Goal: Information Seeking & Learning: Learn about a topic

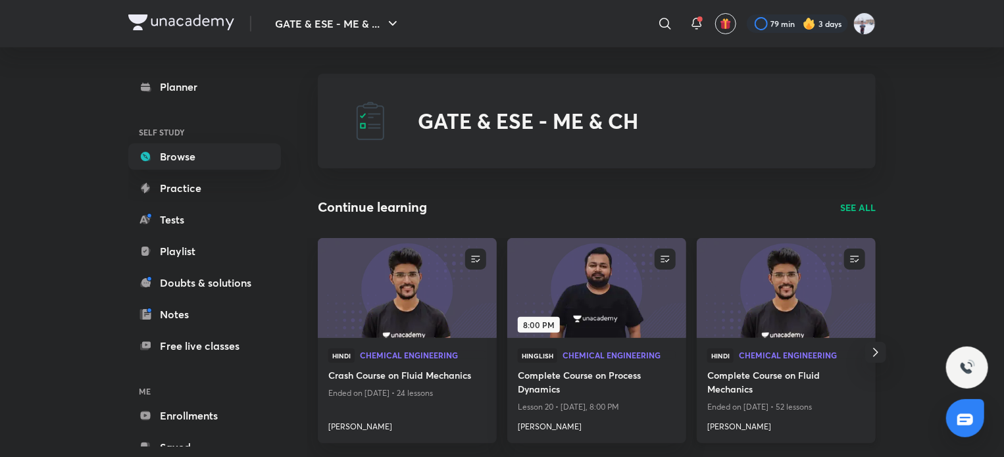
click at [795, 312] on img at bounding box center [786, 288] width 182 height 102
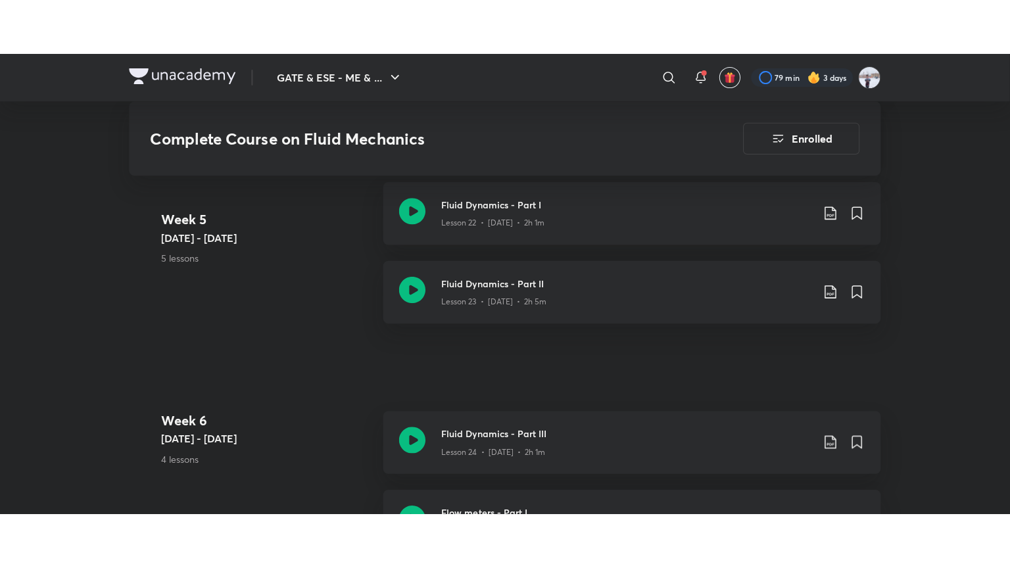
scroll to position [2697, 0]
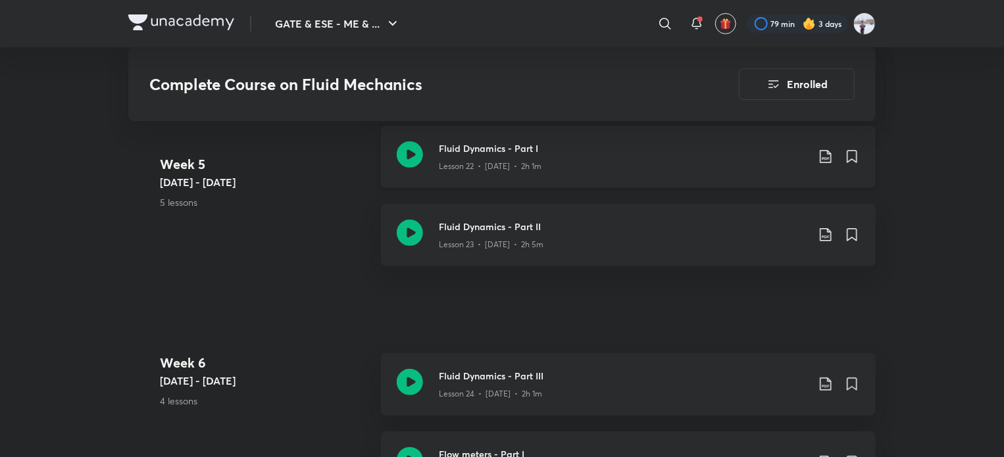
click at [513, 163] on p "Lesson 22 • Mar 27 • 2h 1m" at bounding box center [490, 166] width 103 height 12
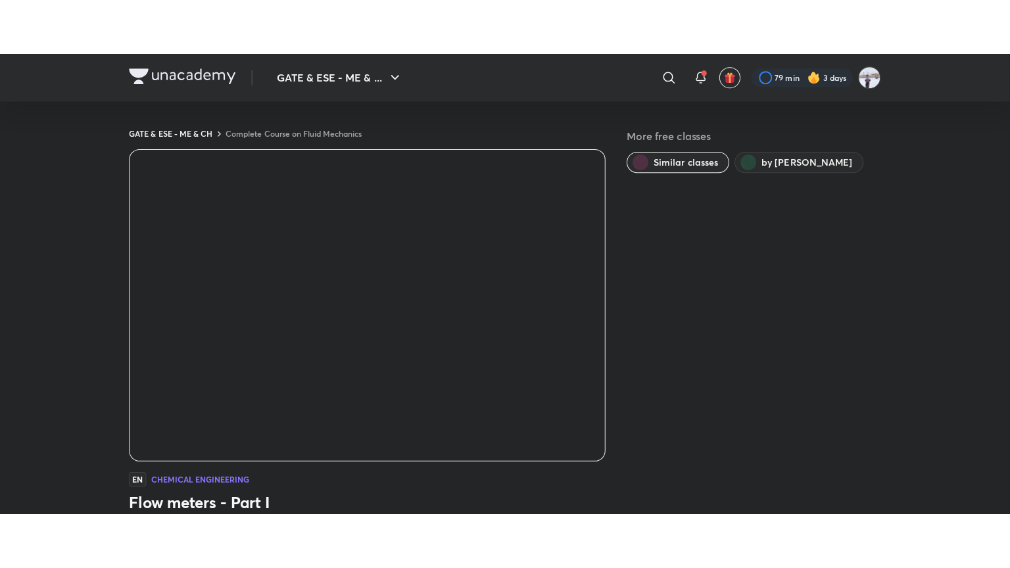
scroll to position [263, 0]
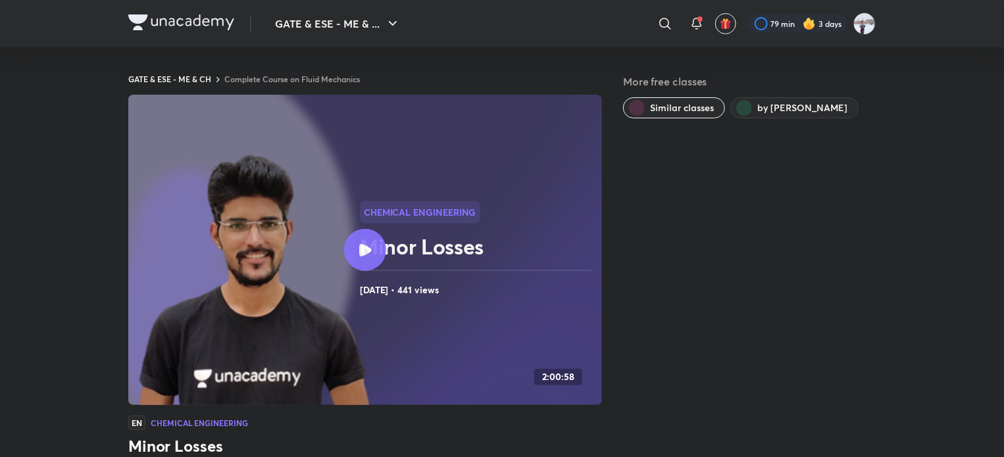
drag, startPoint x: 182, startPoint y: 2, endPoint x: 184, endPoint y: 9, distance: 6.7
click at [184, 5] on div "GATE & ESE - ME & ... ​ 79 min 3 days" at bounding box center [501, 23] width 747 height 47
click at [184, 18] on img at bounding box center [181, 22] width 106 height 16
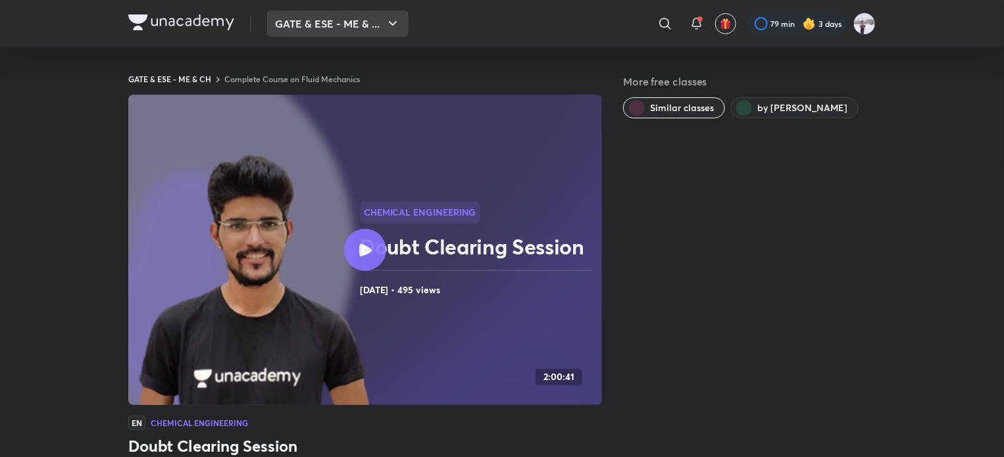
click at [324, 22] on button "GATE & ESE - ME & ..." at bounding box center [337, 24] width 141 height 26
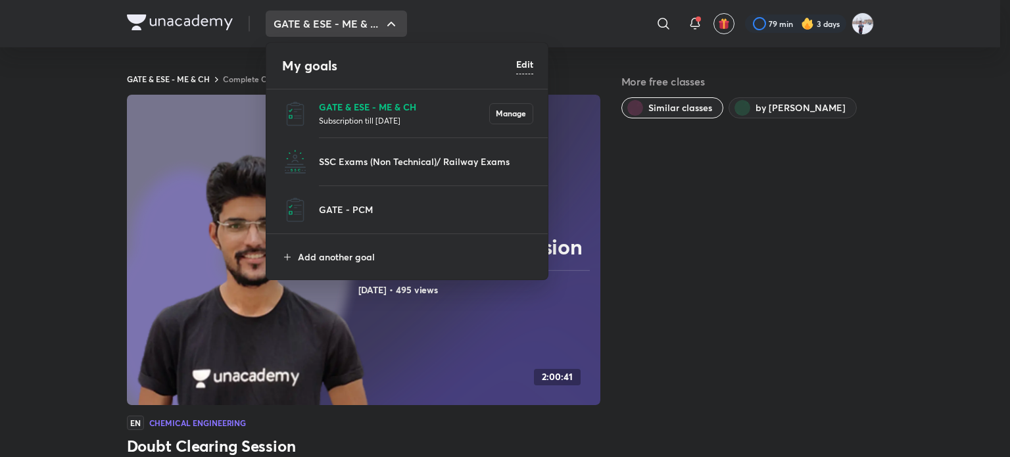
click at [342, 103] on p "GATE & ESE - ME & CH" at bounding box center [404, 107] width 170 height 14
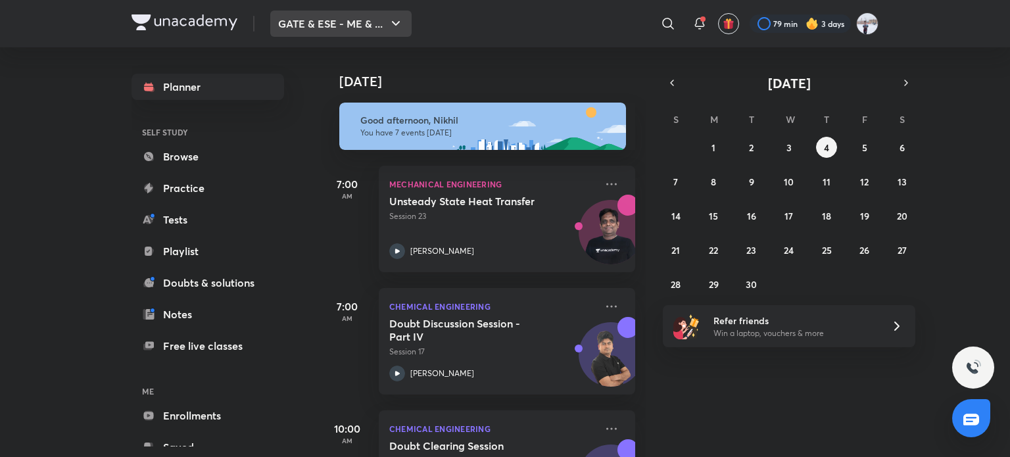
click at [316, 32] on button "GATE & ESE - ME & ..." at bounding box center [340, 24] width 141 height 26
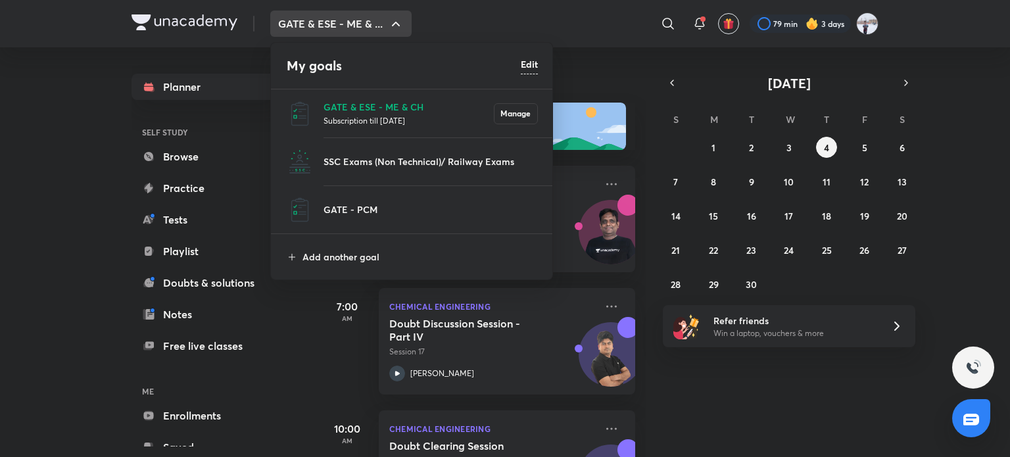
click at [5, 223] on div at bounding box center [505, 228] width 1010 height 457
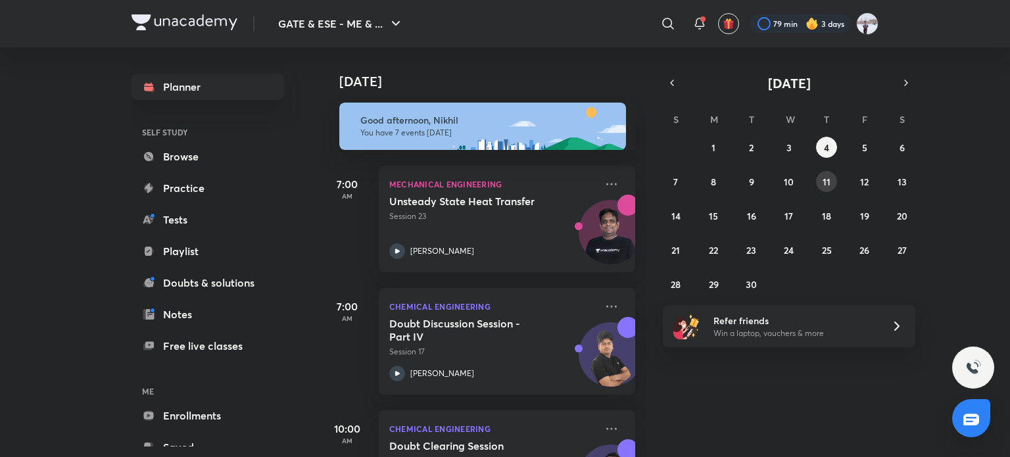
click at [818, 183] on button "11" at bounding box center [826, 181] width 21 height 21
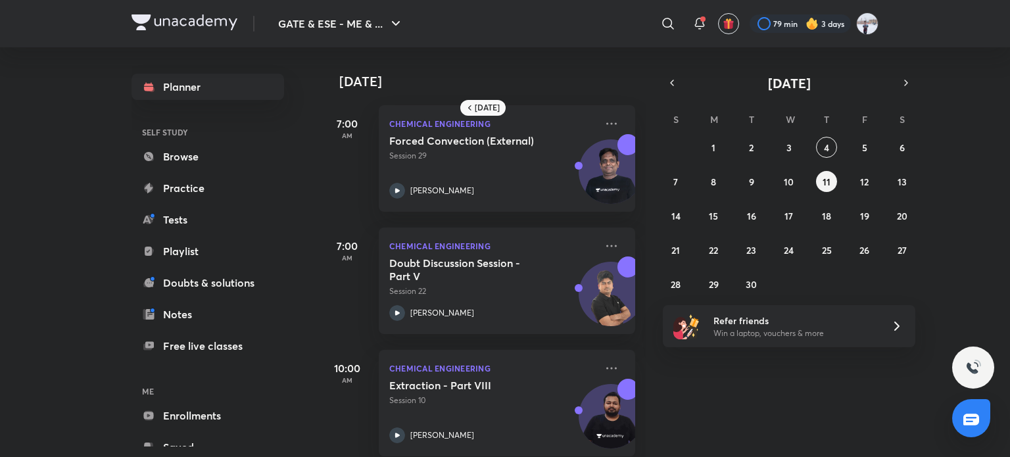
click at [860, 134] on div "S M T W T F S 31 1 2 3 4 5 6 7 8 9 10 11 12 13 14 15 16 17 18 19 20 21 22 23 24…" at bounding box center [789, 201] width 253 height 187
click at [855, 141] on button "5" at bounding box center [864, 147] width 21 height 21
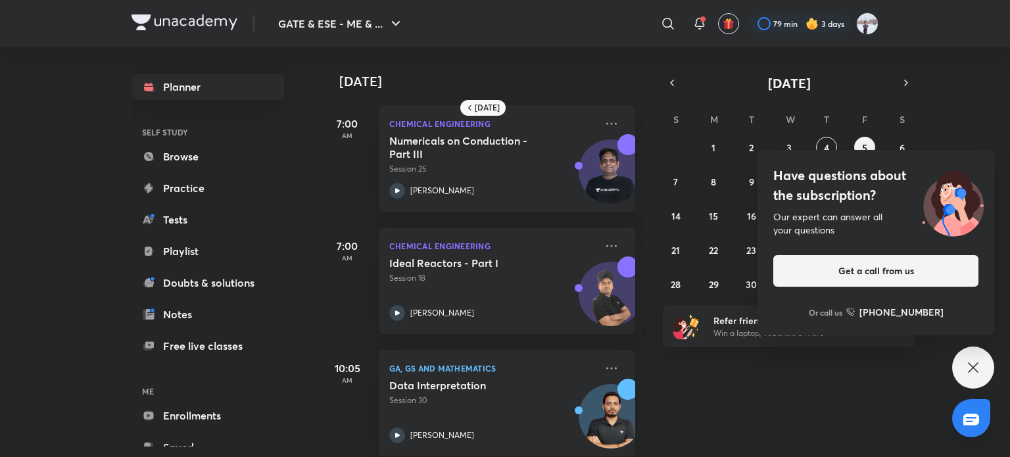
drag, startPoint x: 442, startPoint y: 149, endPoint x: 37, endPoint y: 247, distance: 416.2
click at [36, 249] on div "GATE & ESE - ME & ... ​ 79 min 3 days Planner SELF STUDY Browse Practice Tests …" at bounding box center [505, 228] width 1010 height 457
click at [184, 210] on link "Tests" at bounding box center [208, 220] width 153 height 26
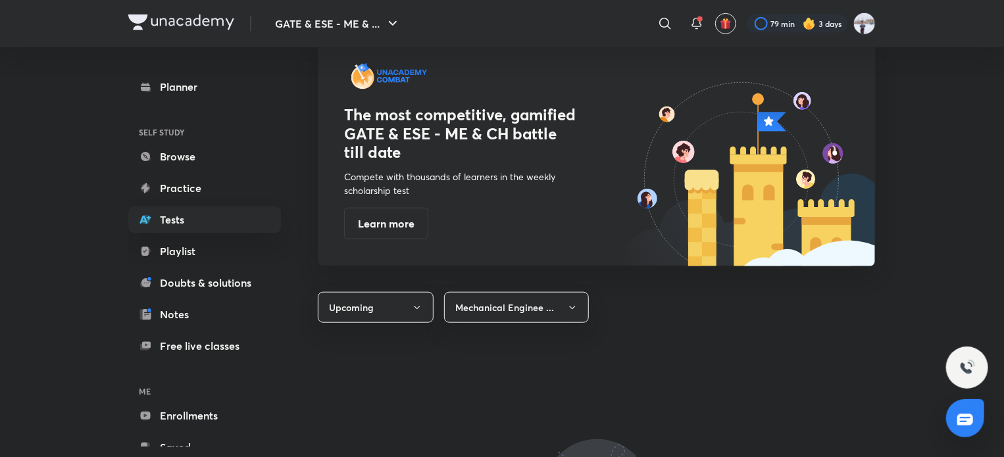
scroll to position [526, 0]
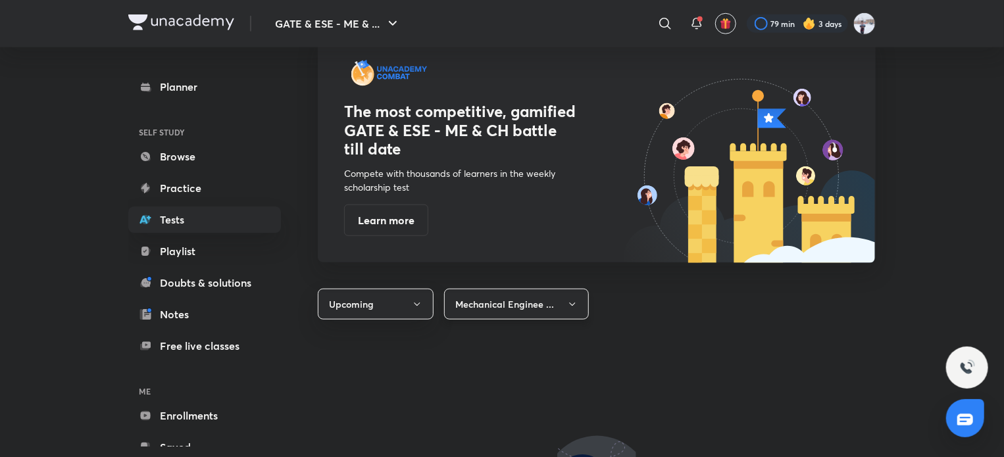
click at [506, 307] on button "Mechanical Enginee ..." at bounding box center [516, 304] width 145 height 31
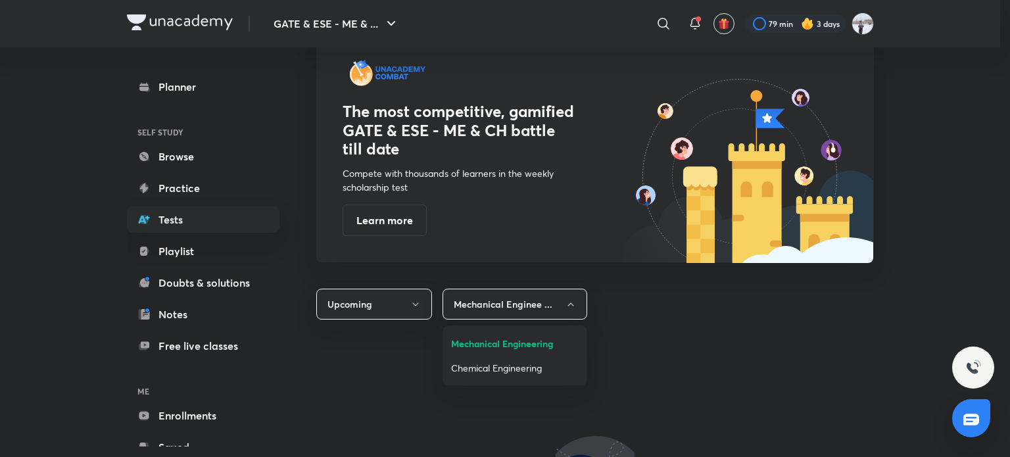
click at [499, 363] on span "Chemical Engineering" at bounding box center [515, 368] width 128 height 14
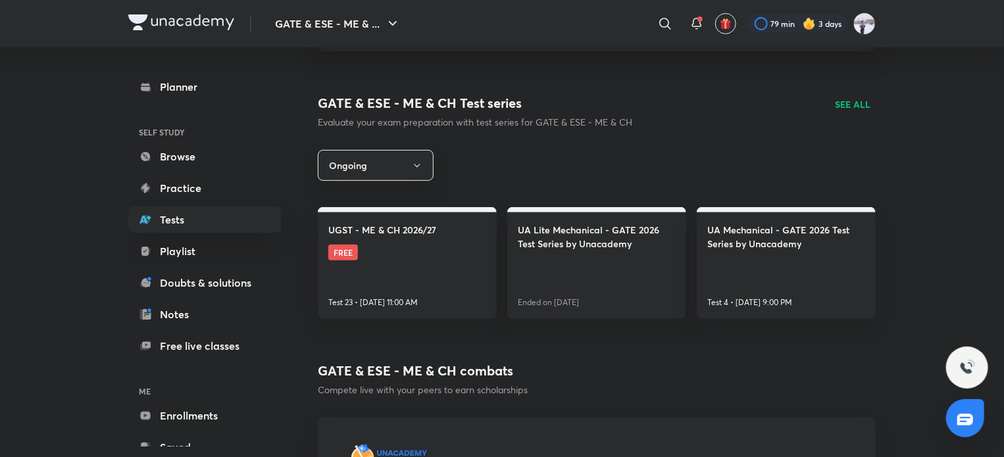
scroll to position [132, 0]
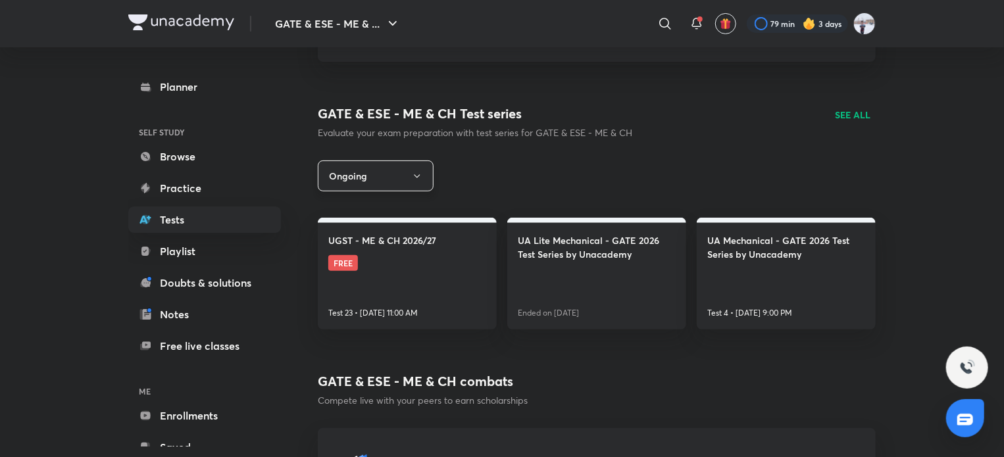
click at [389, 177] on button "Ongoing" at bounding box center [376, 175] width 116 height 31
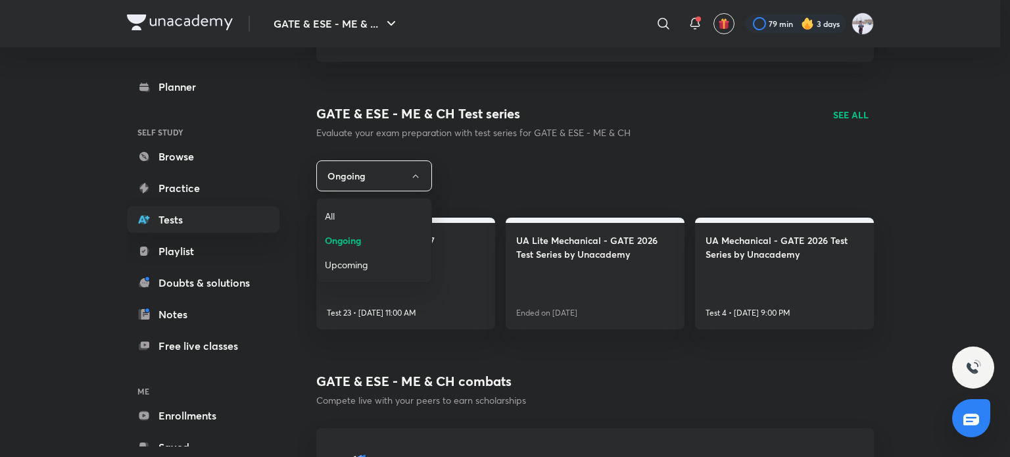
click at [339, 210] on span "All" at bounding box center [374, 216] width 99 height 14
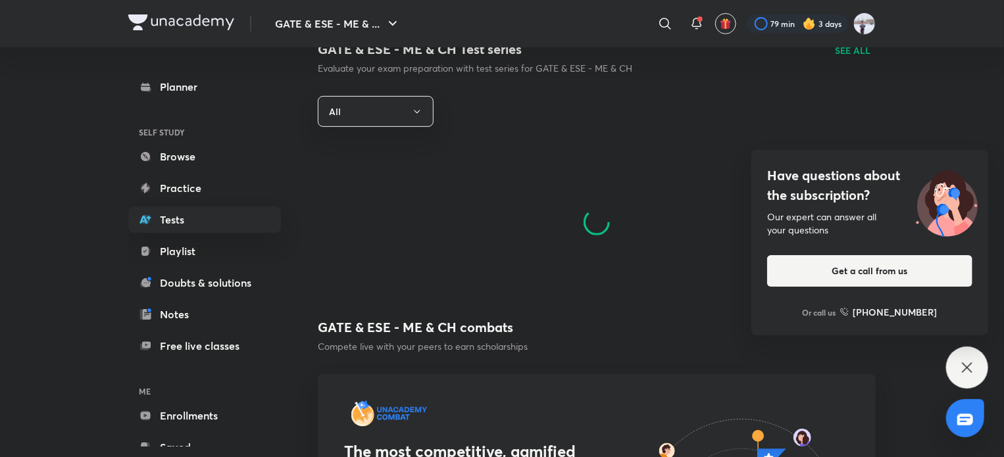
scroll to position [197, 0]
click at [970, 360] on icon at bounding box center [967, 368] width 16 height 16
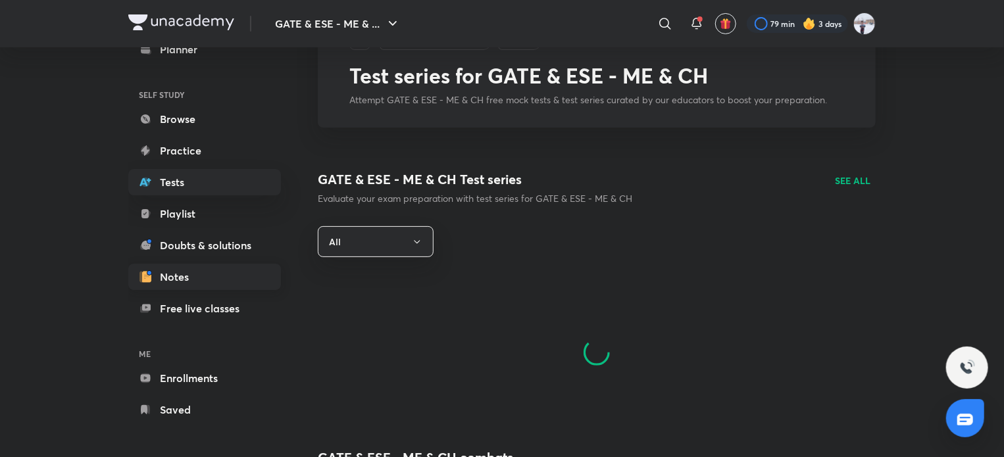
scroll to position [39, 0]
click at [197, 242] on link "Doubts & solutions" at bounding box center [204, 243] width 153 height 26
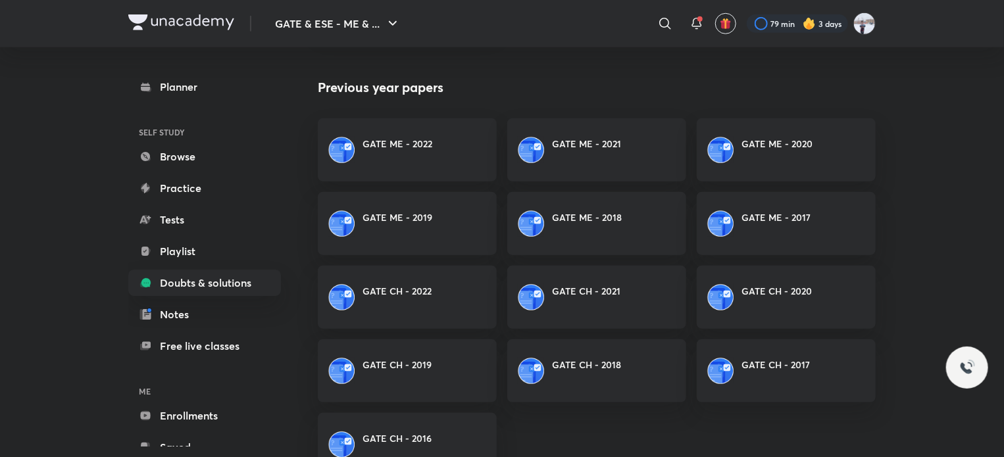
scroll to position [597, 0]
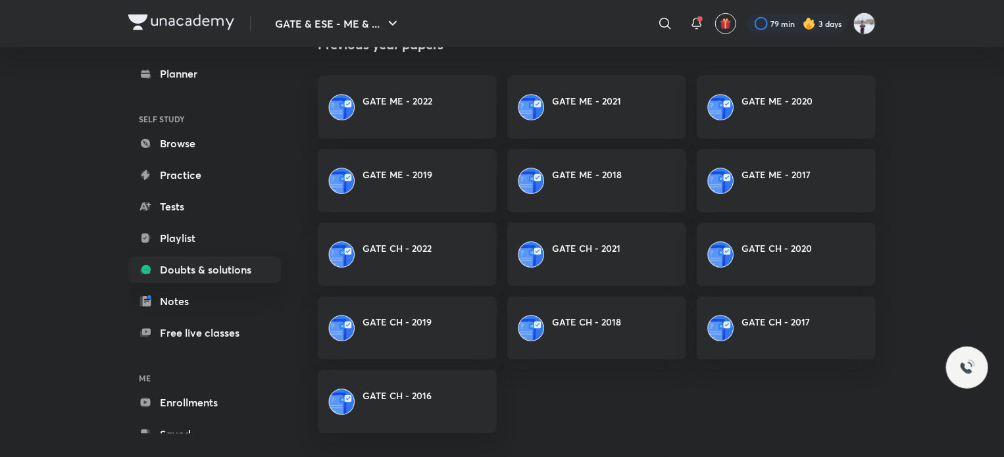
click at [362, 254] on link "GATE CH - 2022" at bounding box center [407, 254] width 179 height 63
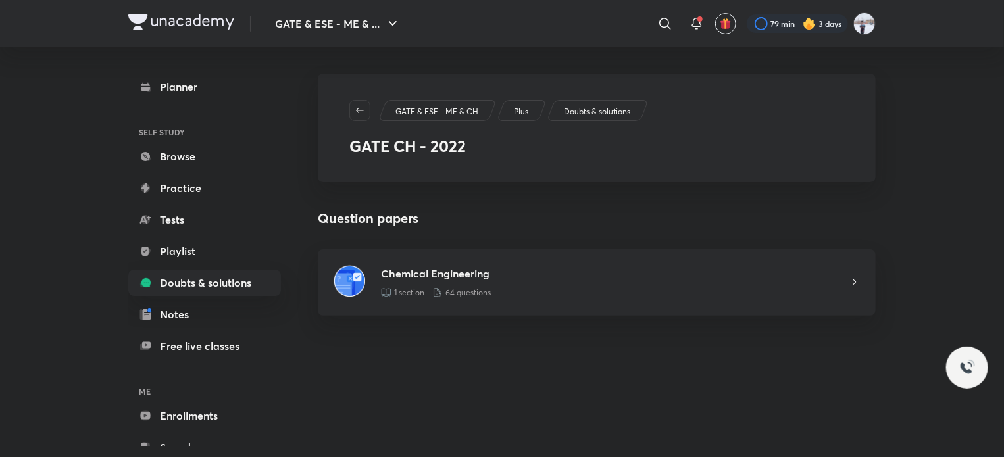
click at [393, 253] on link "Chemical Engineering 1 section 64 questions" at bounding box center [597, 282] width 558 height 66
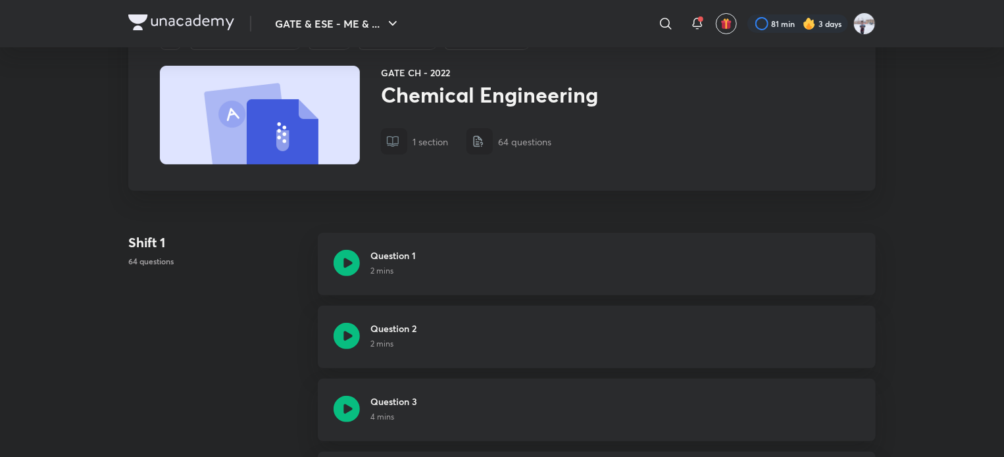
scroll to position [132, 0]
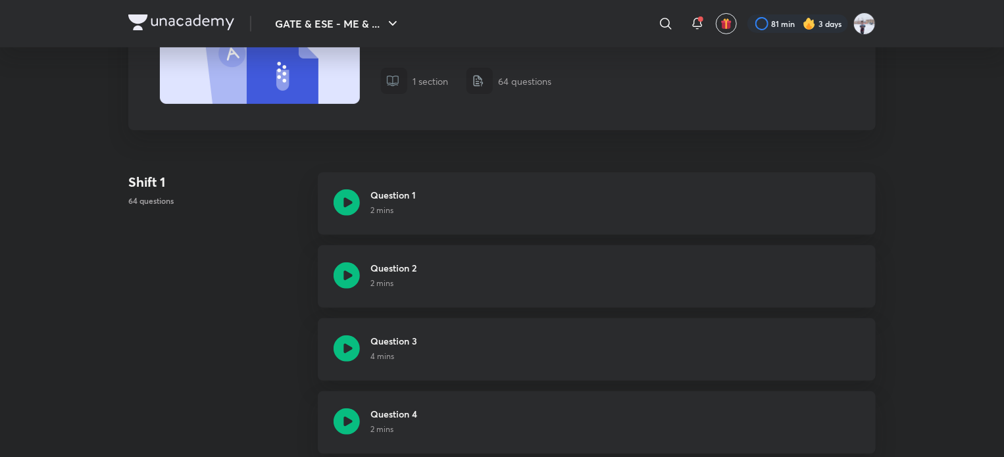
click at [448, 275] on div "Question 2 2 mins" at bounding box center [597, 276] width 558 height 62
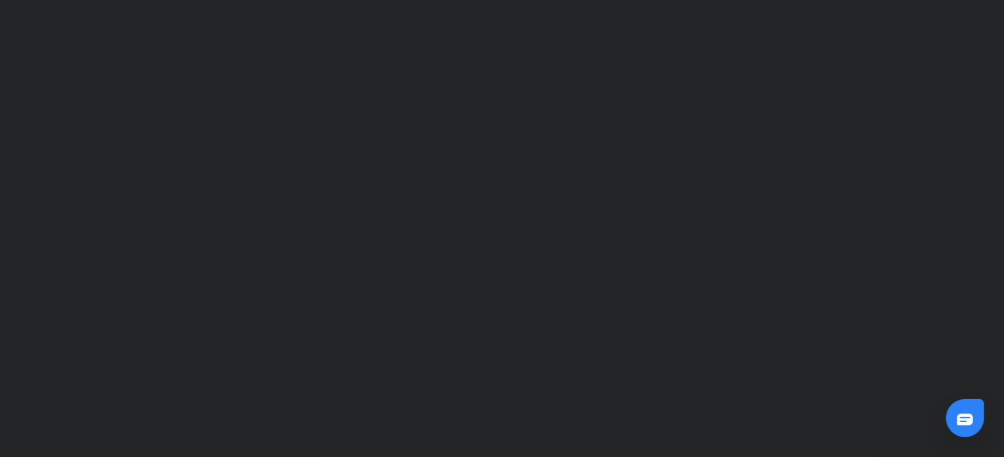
scroll to position [855, 0]
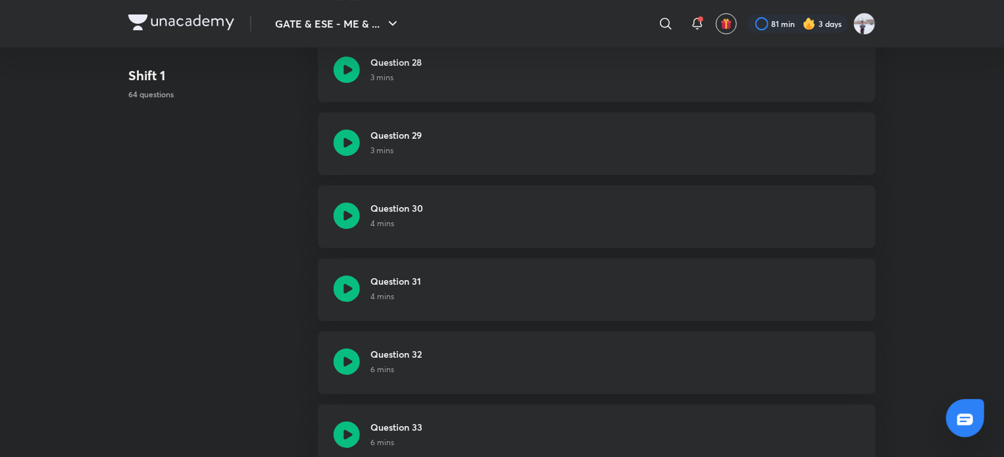
scroll to position [2565, 0]
